Goal: Task Accomplishment & Management: Use online tool/utility

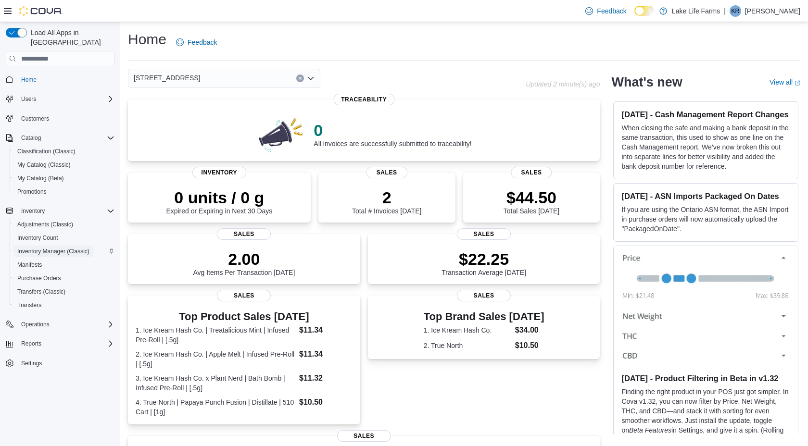
click at [61, 248] on span "Inventory Manager (Classic)" at bounding box center [53, 252] width 72 height 8
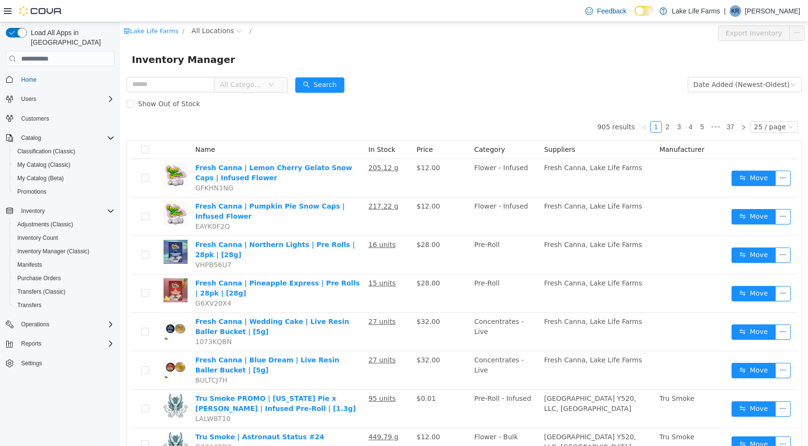
click at [242, 82] on span "All Categories" at bounding box center [242, 85] width 44 height 10
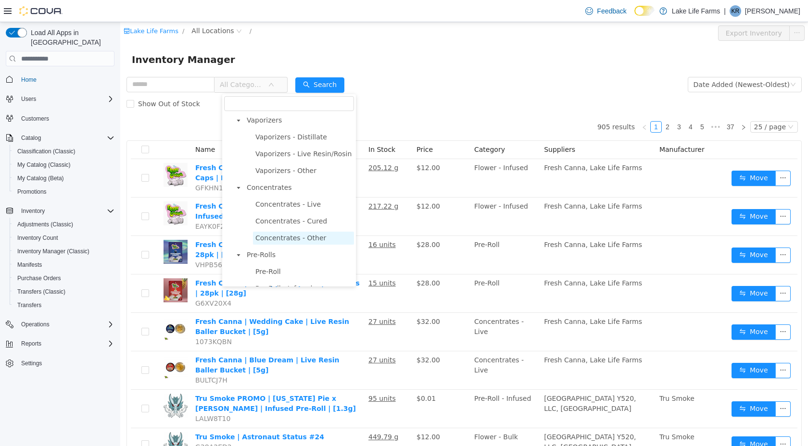
scroll to position [219, 0]
click at [275, 192] on span "Concentrates" at bounding box center [269, 189] width 45 height 8
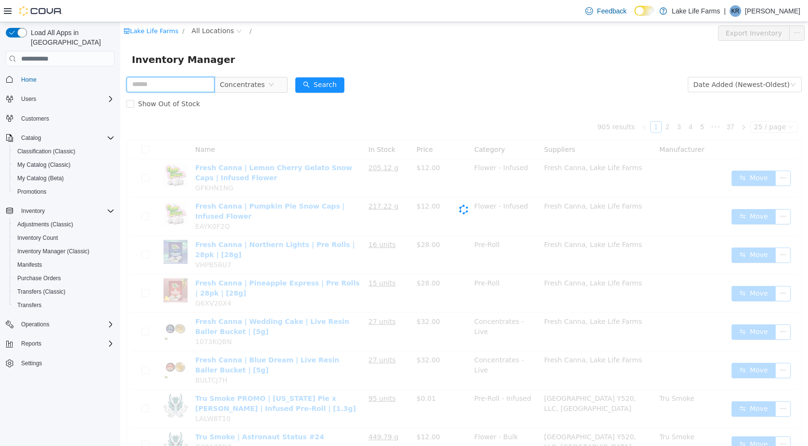
click at [188, 90] on input "text" at bounding box center [171, 84] width 88 height 15
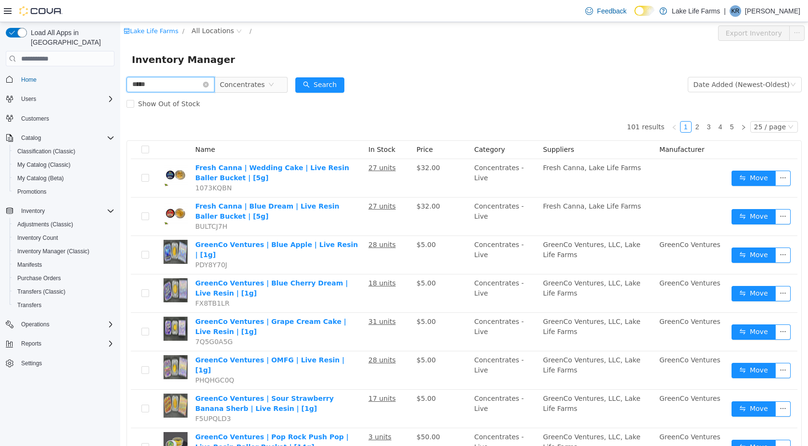
type input "*****"
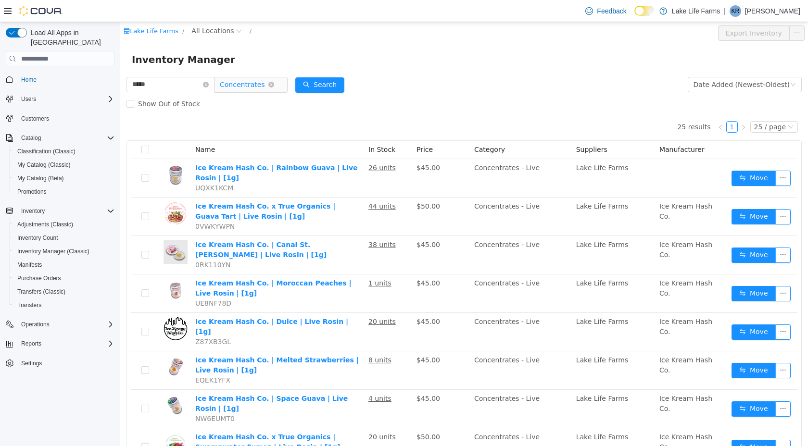
click at [258, 88] on span "Concentrates" at bounding box center [242, 84] width 45 height 14
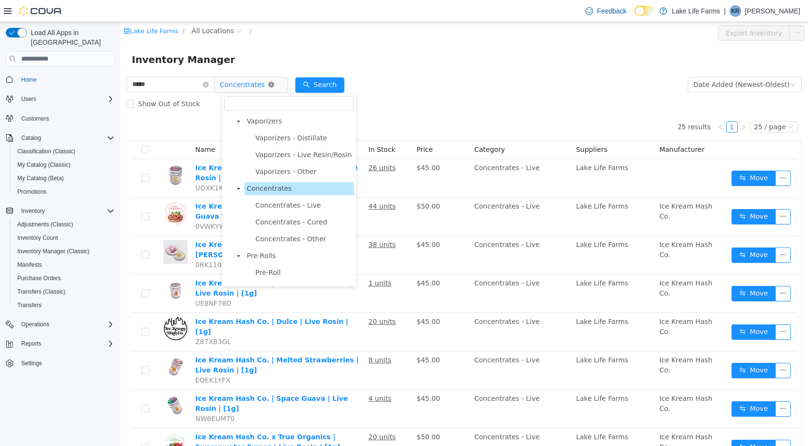
click at [274, 86] on icon "icon: close-circle" at bounding box center [271, 85] width 6 height 6
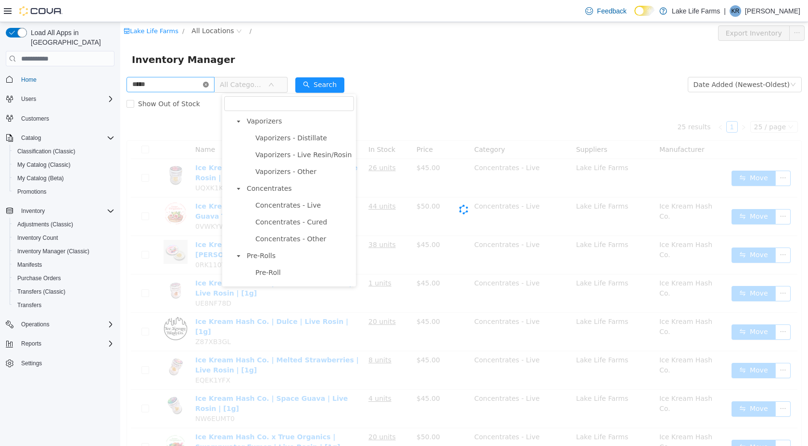
click at [209, 83] on icon "icon: close-circle" at bounding box center [206, 85] width 6 height 6
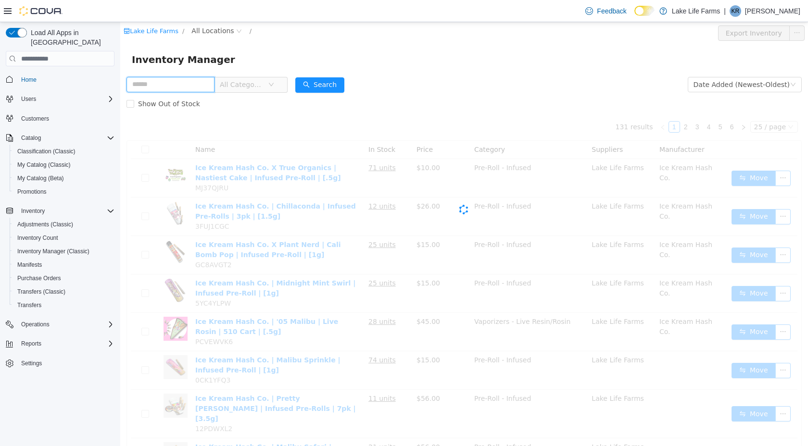
click at [192, 85] on input "text" at bounding box center [171, 84] width 88 height 15
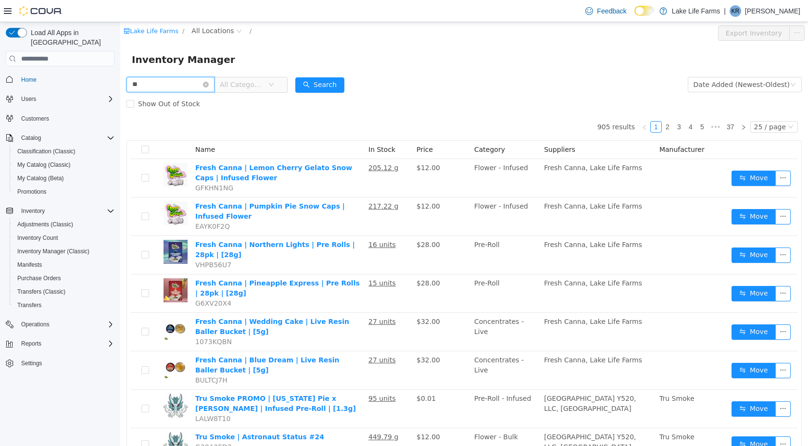
type input "**"
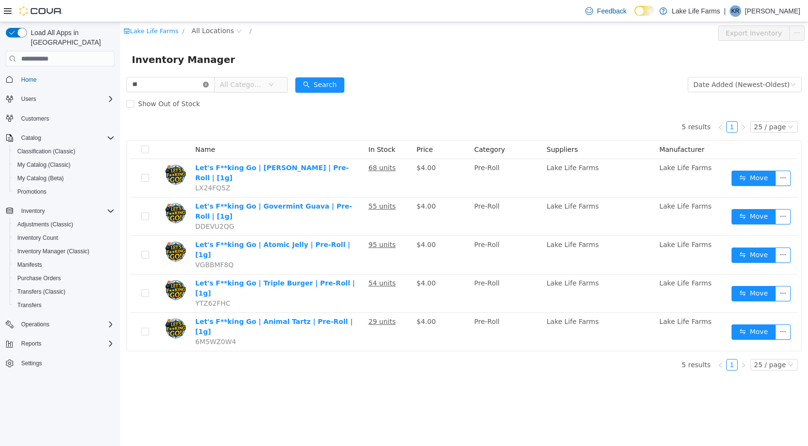
click at [209, 87] on icon "icon: close-circle" at bounding box center [206, 85] width 6 height 6
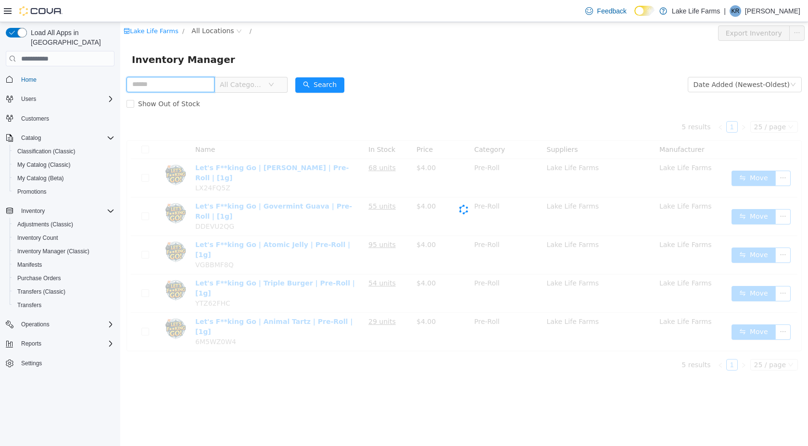
click at [199, 86] on input "text" at bounding box center [171, 84] width 88 height 15
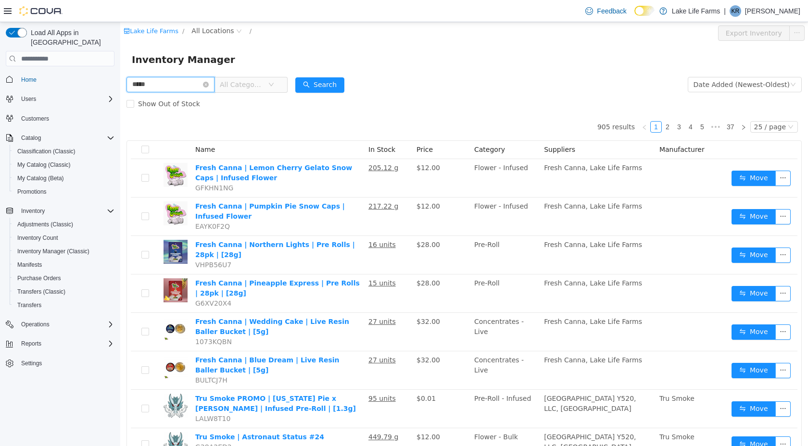
type input "*****"
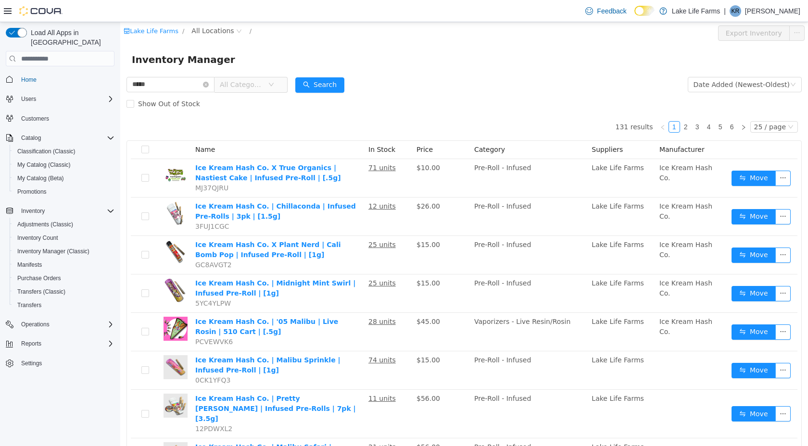
click at [245, 88] on span "All Categories" at bounding box center [242, 85] width 44 height 10
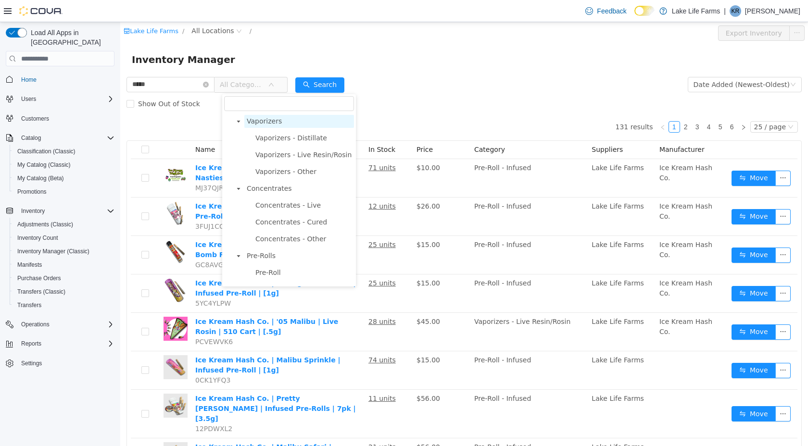
click at [270, 120] on span "Vaporizers" at bounding box center [264, 121] width 35 height 8
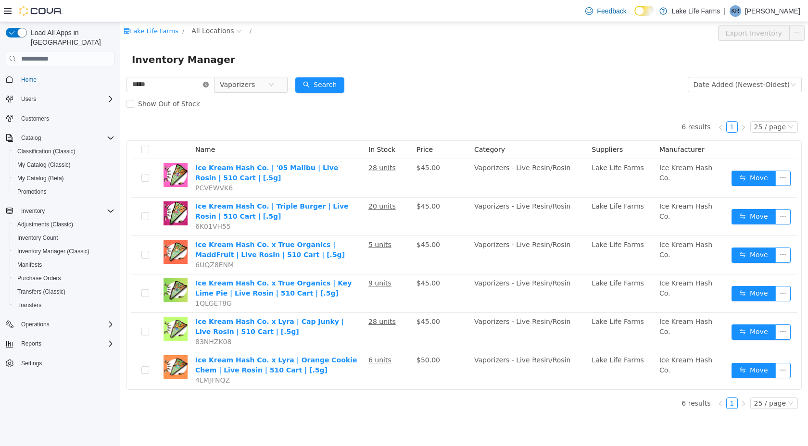
click at [209, 86] on icon "icon: close-circle" at bounding box center [206, 85] width 6 height 6
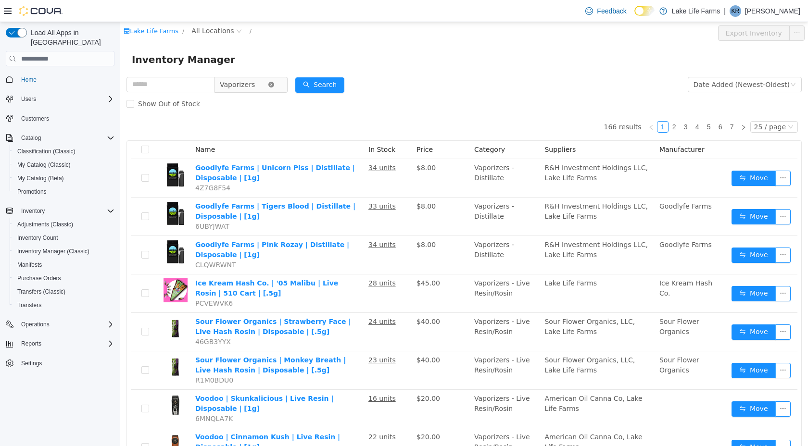
click at [274, 85] on icon "icon: close-circle" at bounding box center [271, 85] width 6 height 6
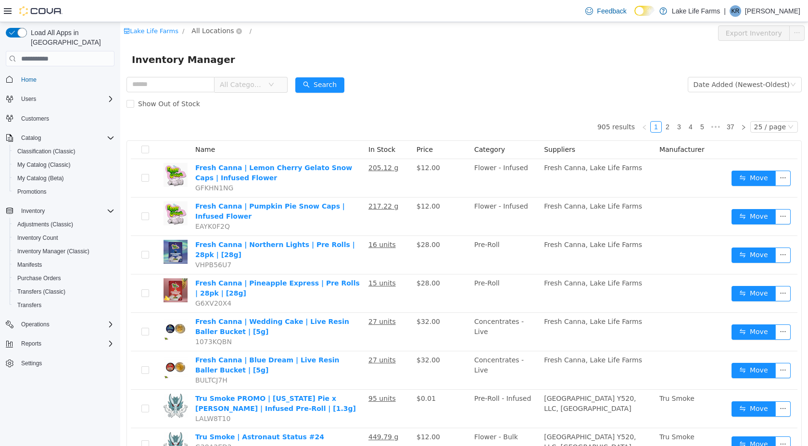
click at [205, 32] on span "All Locations" at bounding box center [212, 30] width 42 height 11
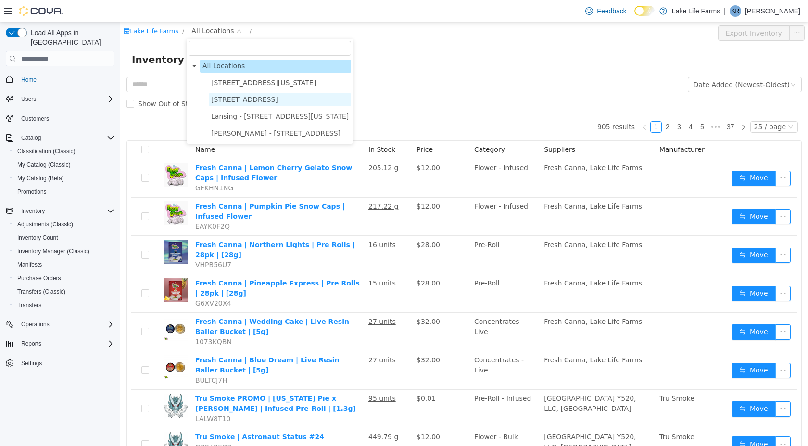
click at [226, 104] on span "4116 17 Mile Road" at bounding box center [280, 99] width 142 height 13
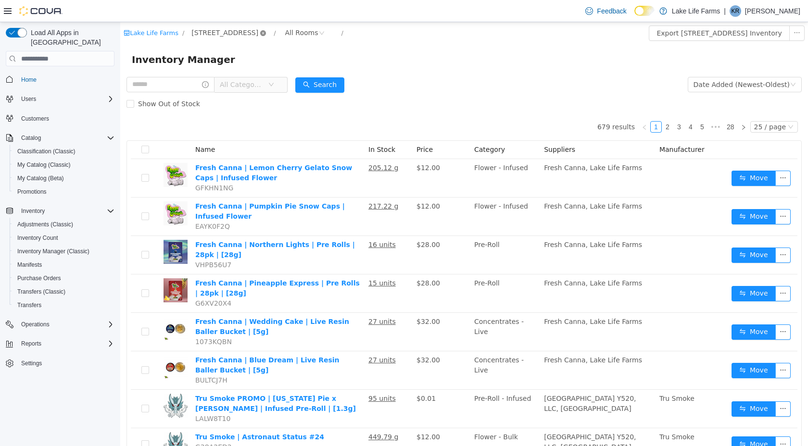
click at [260, 34] on icon "icon: close-circle" at bounding box center [263, 33] width 6 height 6
click at [182, 88] on input "text" at bounding box center [171, 84] width 88 height 15
type input "*****"
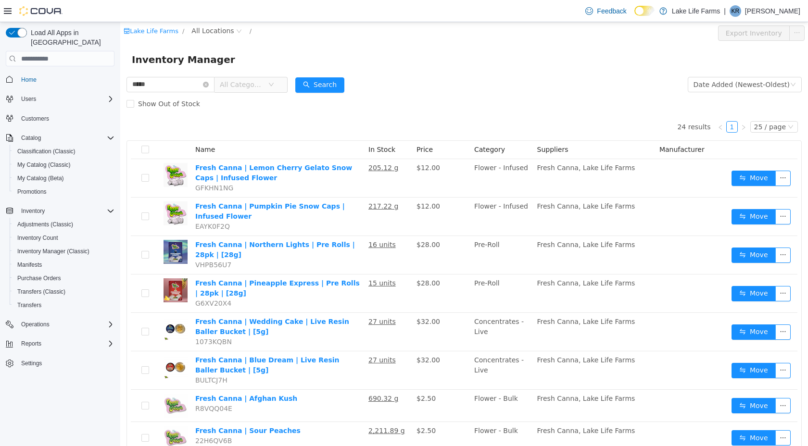
click at [246, 90] on span "All Categories" at bounding box center [244, 84] width 48 height 14
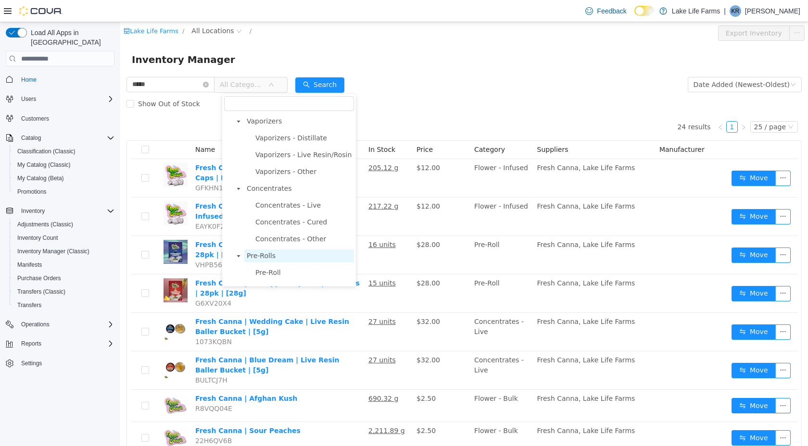
click at [252, 254] on span "Pre-Rolls" at bounding box center [261, 256] width 29 height 8
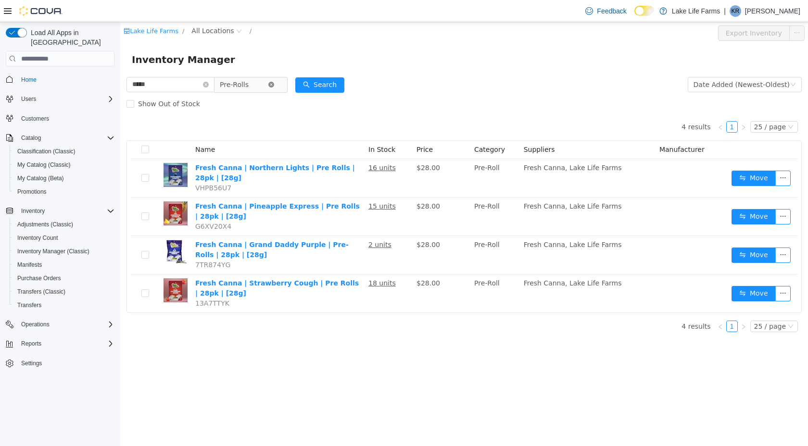
click at [274, 85] on icon "icon: close-circle" at bounding box center [271, 85] width 6 height 6
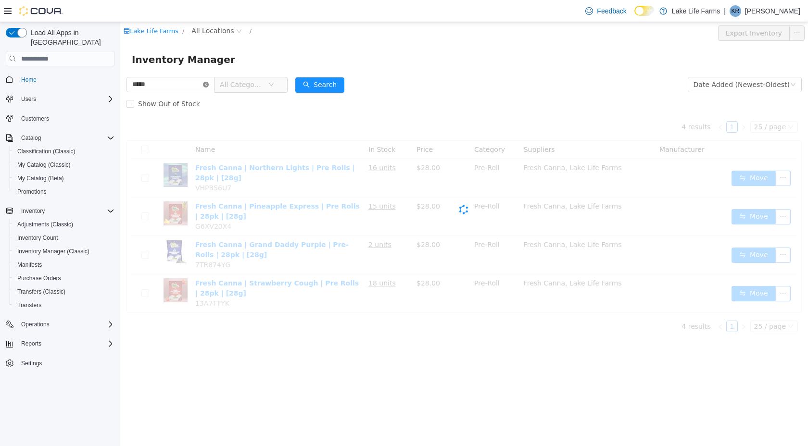
click at [209, 84] on icon "icon: close-circle" at bounding box center [206, 85] width 6 height 6
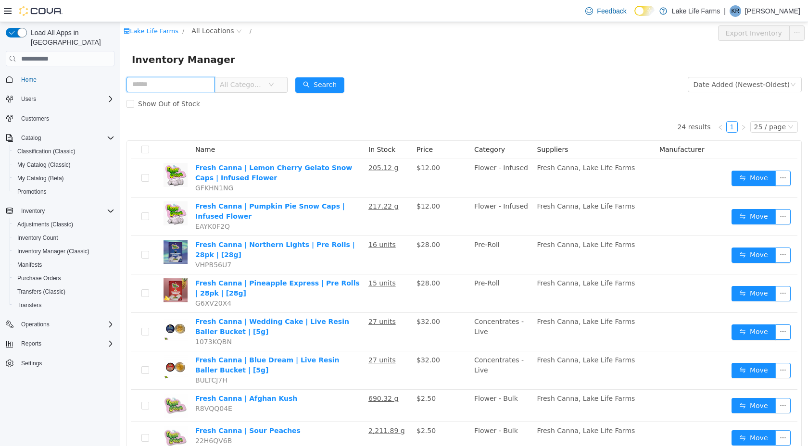
click at [196, 84] on input "text" at bounding box center [171, 84] width 88 height 15
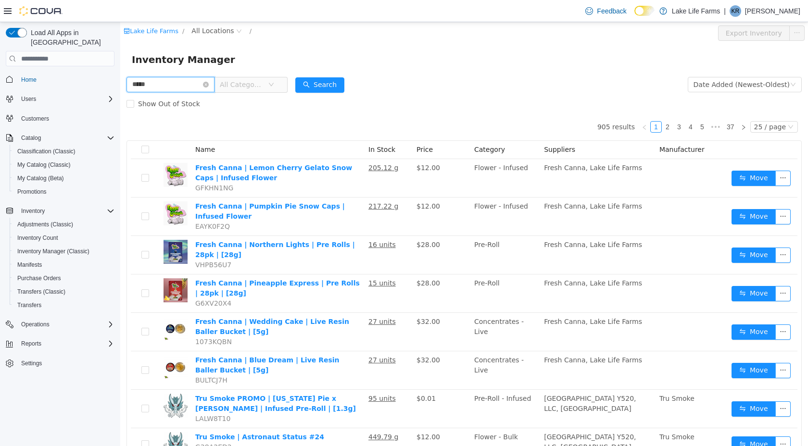
type input "*****"
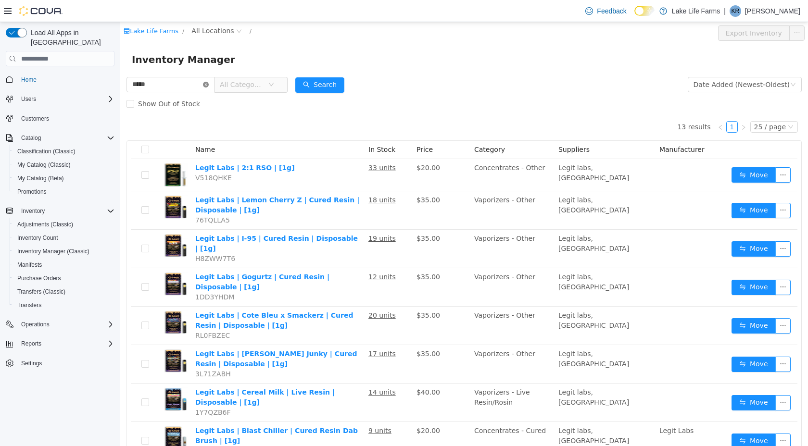
click at [209, 86] on icon "icon: close-circle" at bounding box center [206, 85] width 6 height 6
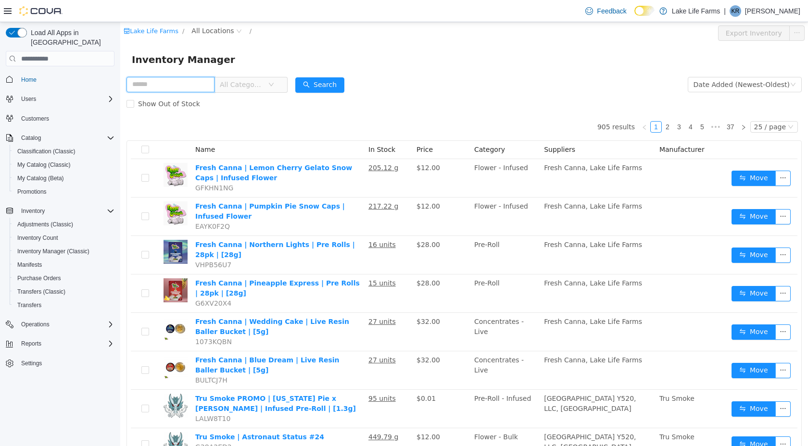
click at [178, 87] on input "text" at bounding box center [171, 84] width 88 height 15
type input "***"
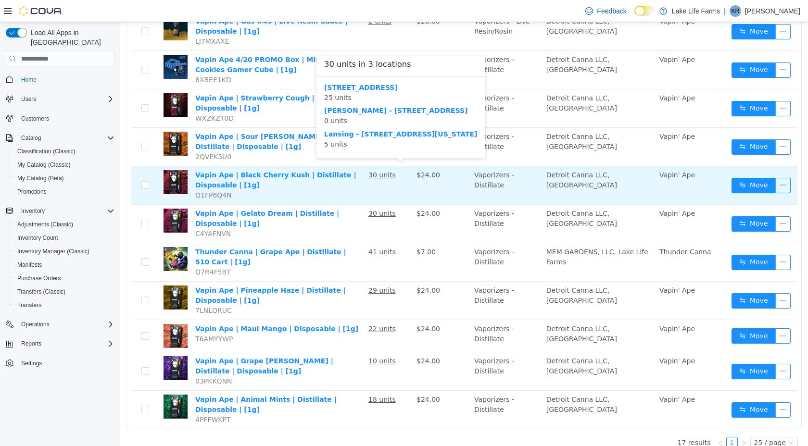
scroll to position [378, 0]
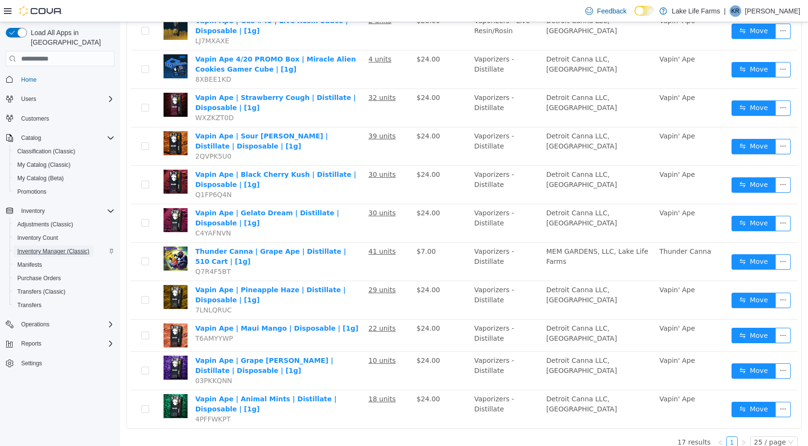
click at [58, 248] on span "Inventory Manager (Classic)" at bounding box center [53, 252] width 72 height 8
click at [58, 219] on span "Adjustments (Classic)" at bounding box center [45, 225] width 56 height 12
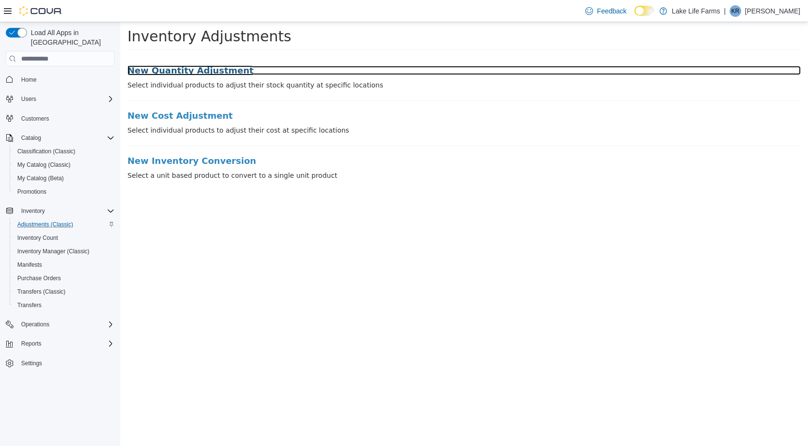
click at [196, 68] on h3 "New Quantity Adjustment" at bounding box center [463, 71] width 673 height 10
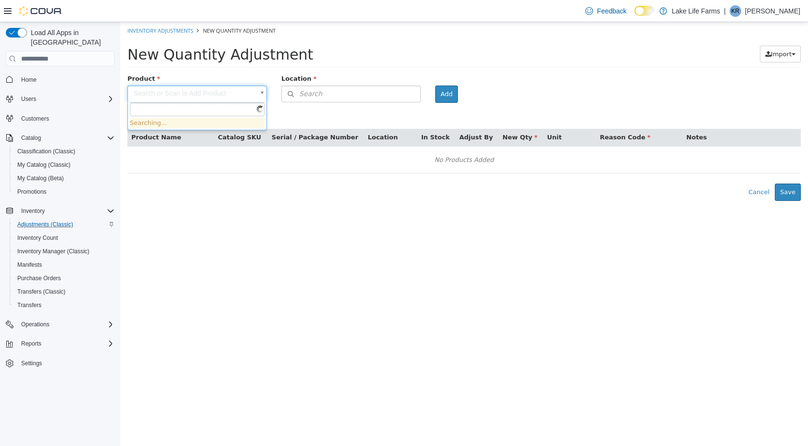
click at [160, 91] on body "× Inventory Adjustments New Quantity Adjustment New Quantity Adjustment Import …" at bounding box center [464, 111] width 688 height 179
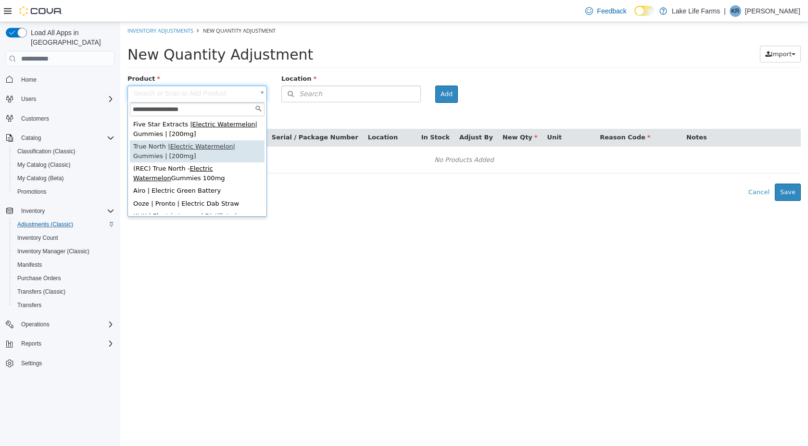
type input "**********"
